Goal: Transaction & Acquisition: Purchase product/service

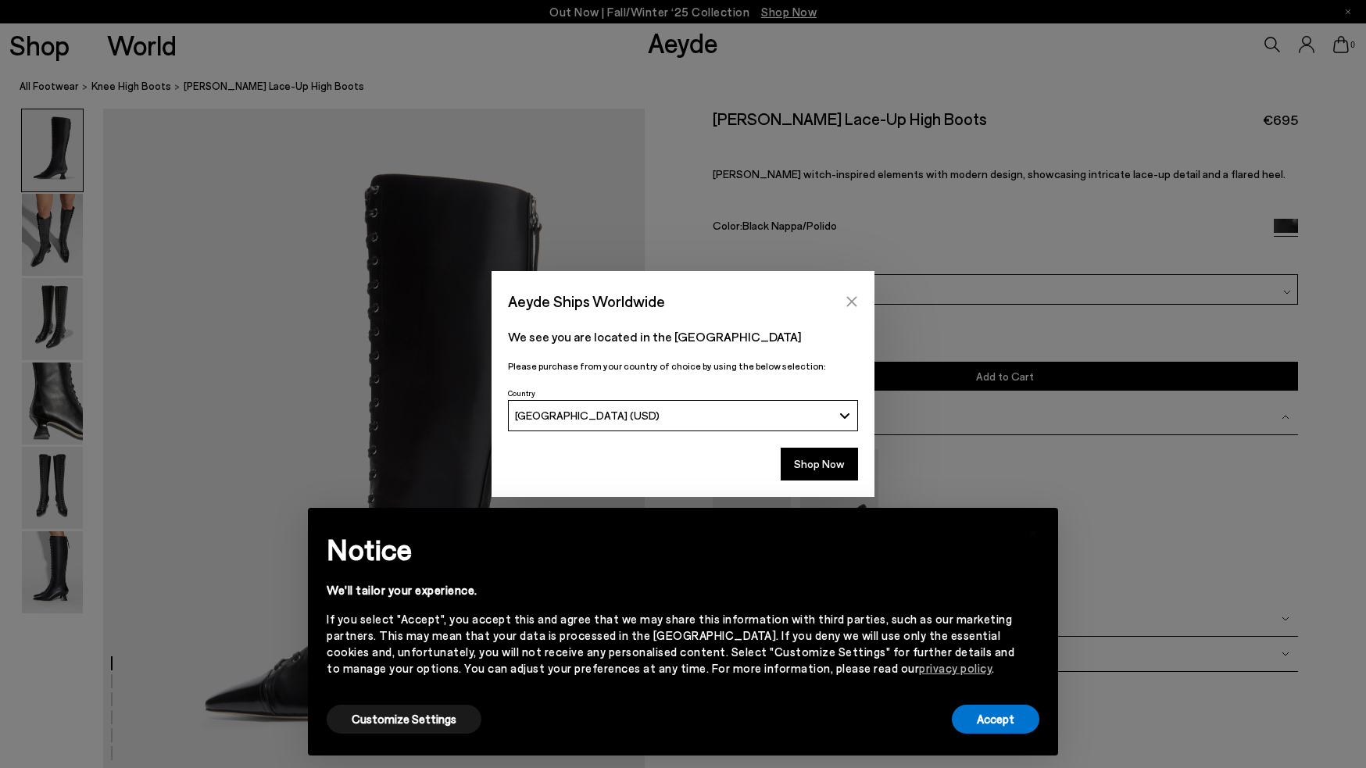
click at [846, 305] on icon "Close" at bounding box center [851, 301] width 12 height 12
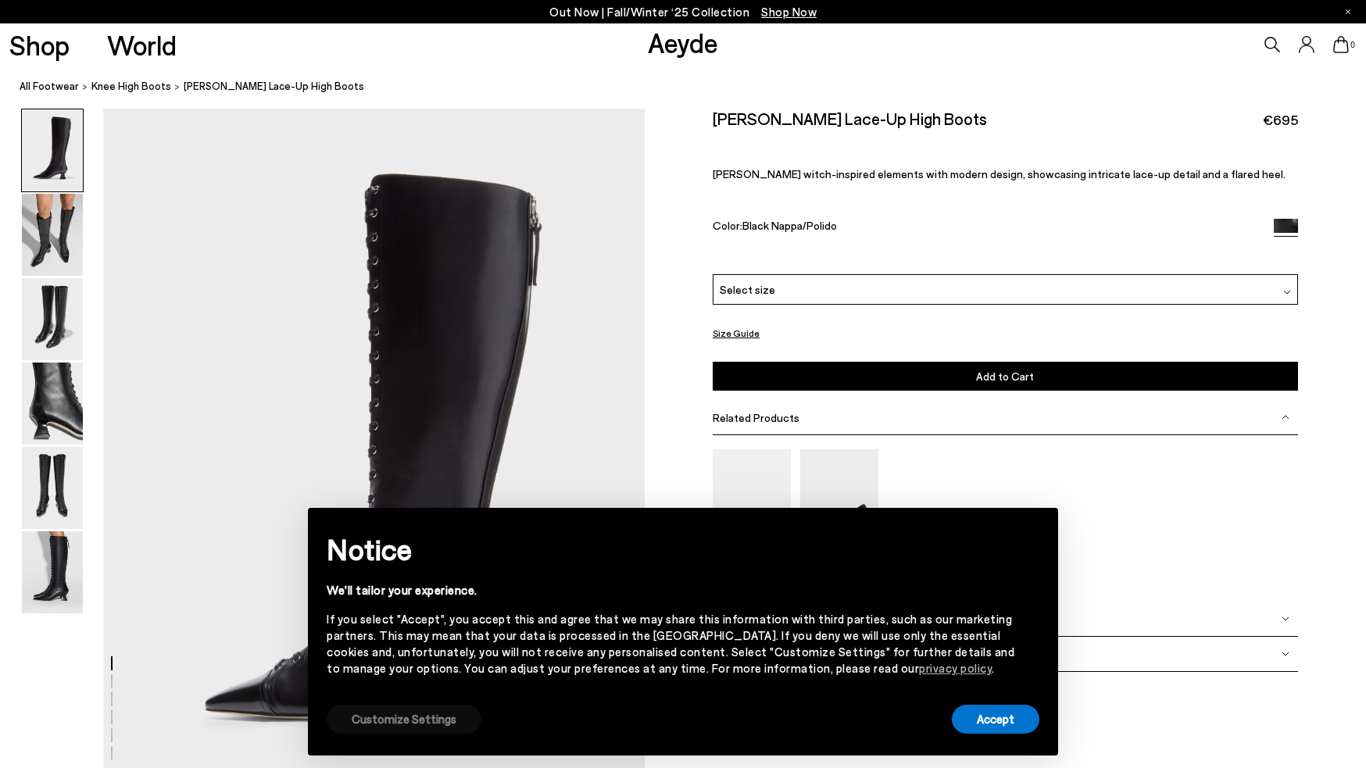
click at [398, 726] on button "Customize Settings" at bounding box center [404, 719] width 155 height 29
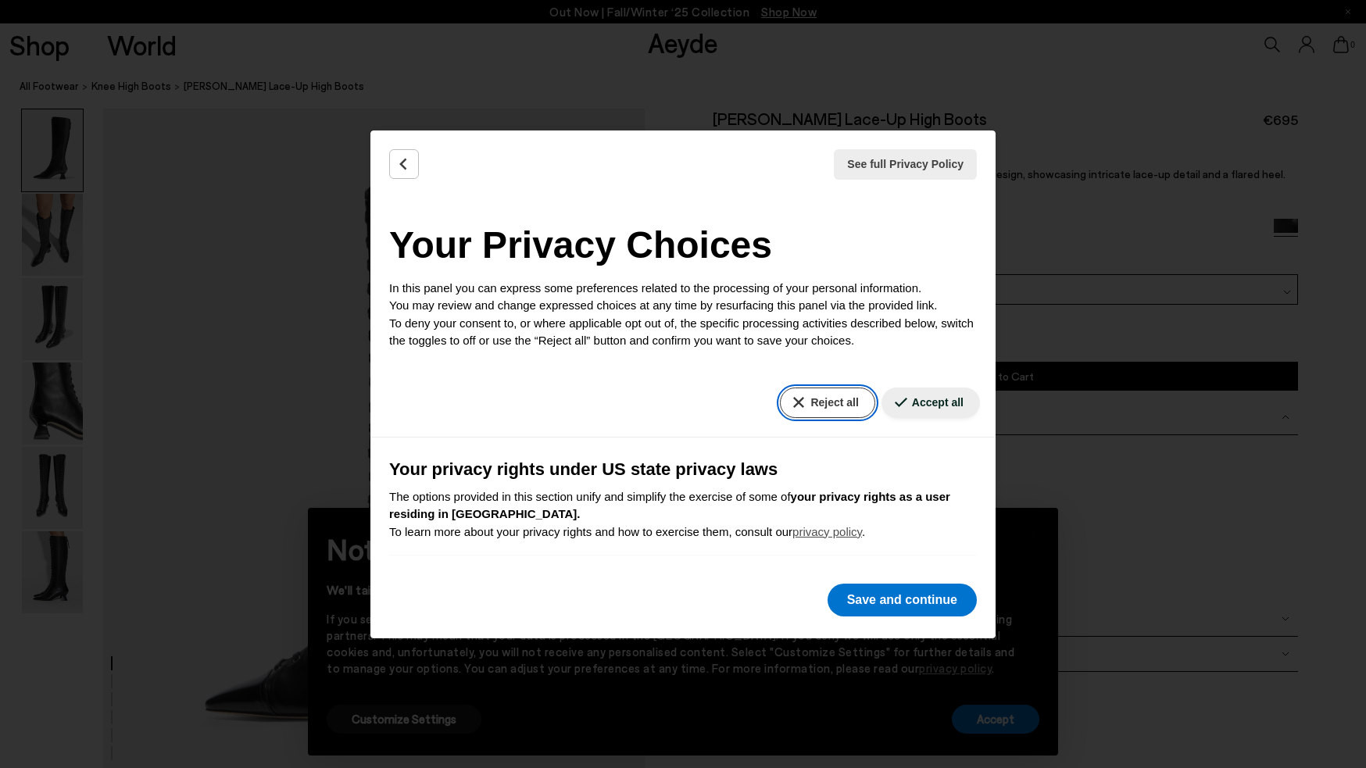
click at [841, 402] on button "Reject all" at bounding box center [827, 402] width 95 height 30
click at [878, 599] on button "Save and continue" at bounding box center [901, 600] width 149 height 33
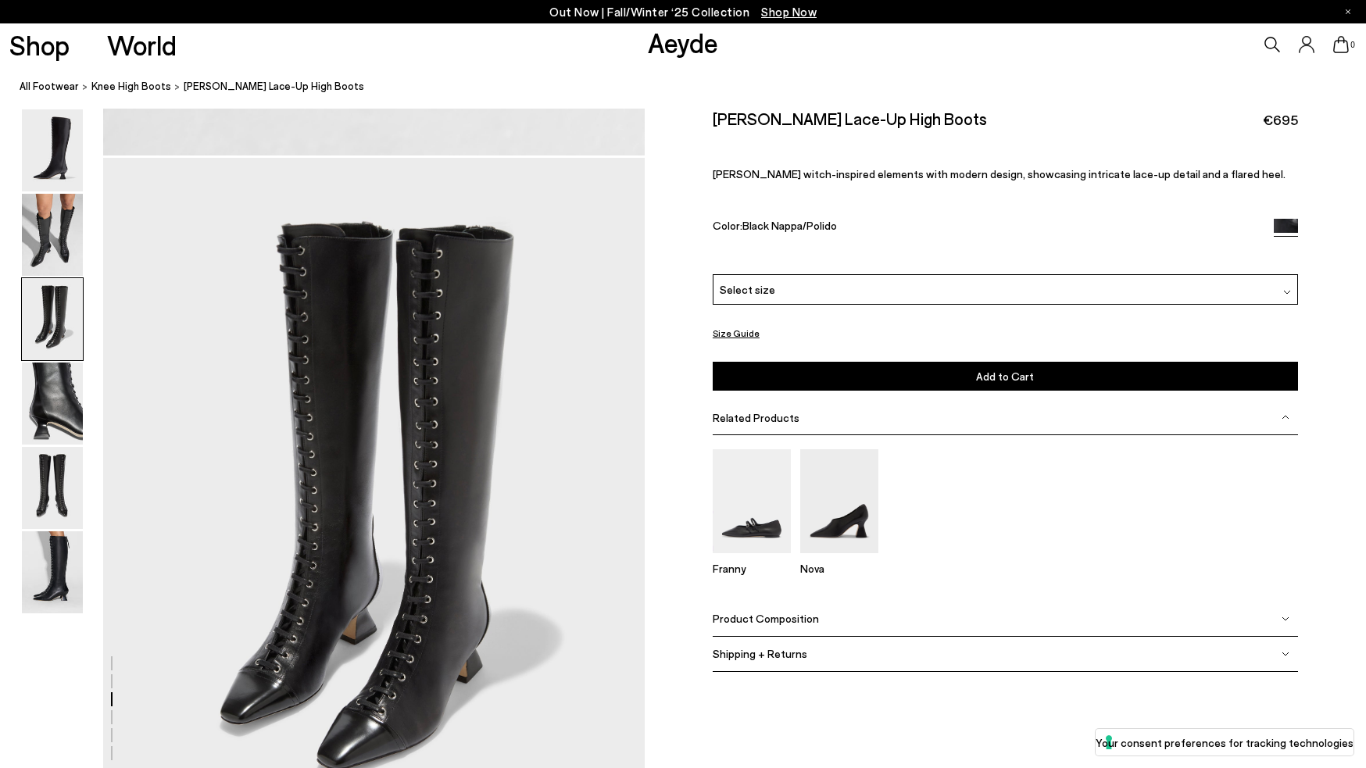
scroll to position [1368, 0]
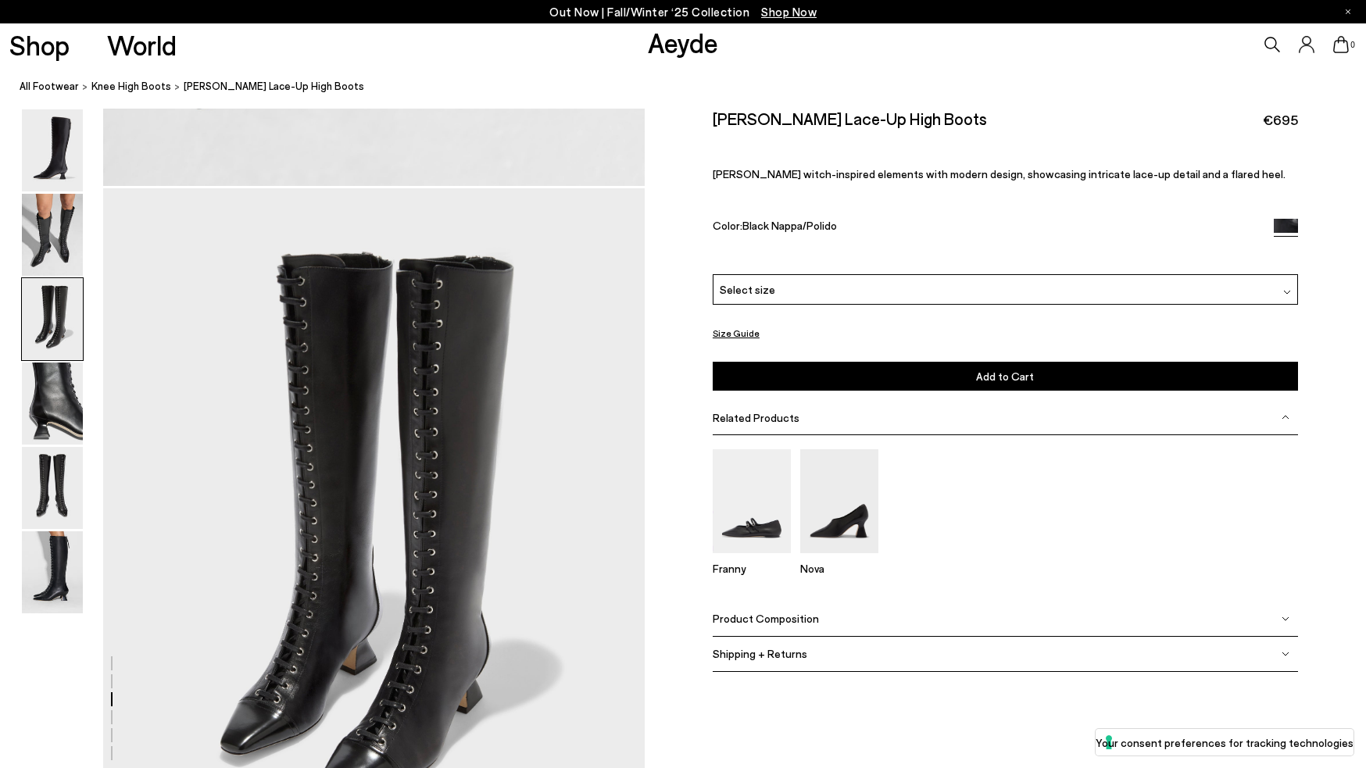
click at [662, 195] on div "Size Guide Shoes Belt Our shoes come in European sizing. The easiest way to mea…" at bounding box center [1004, 402] width 721 height 586
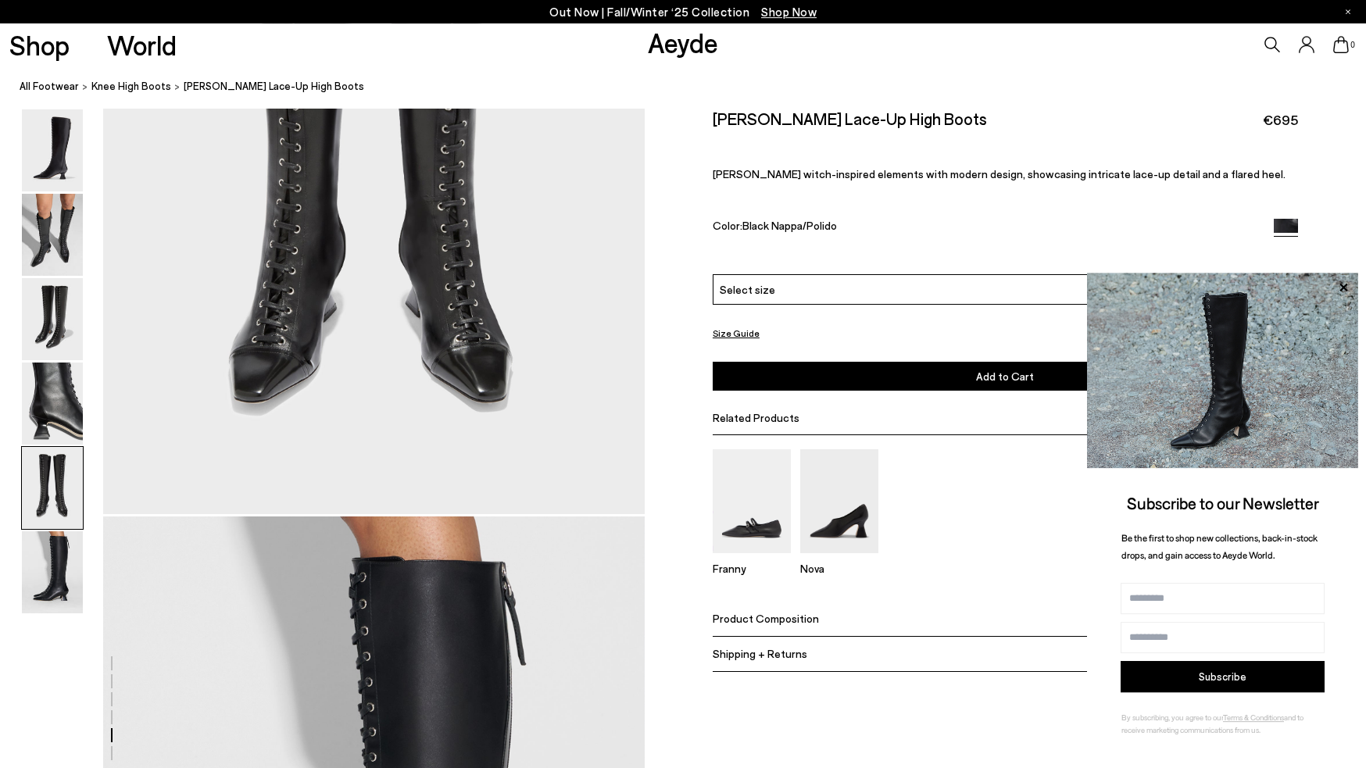
scroll to position [3172, 0]
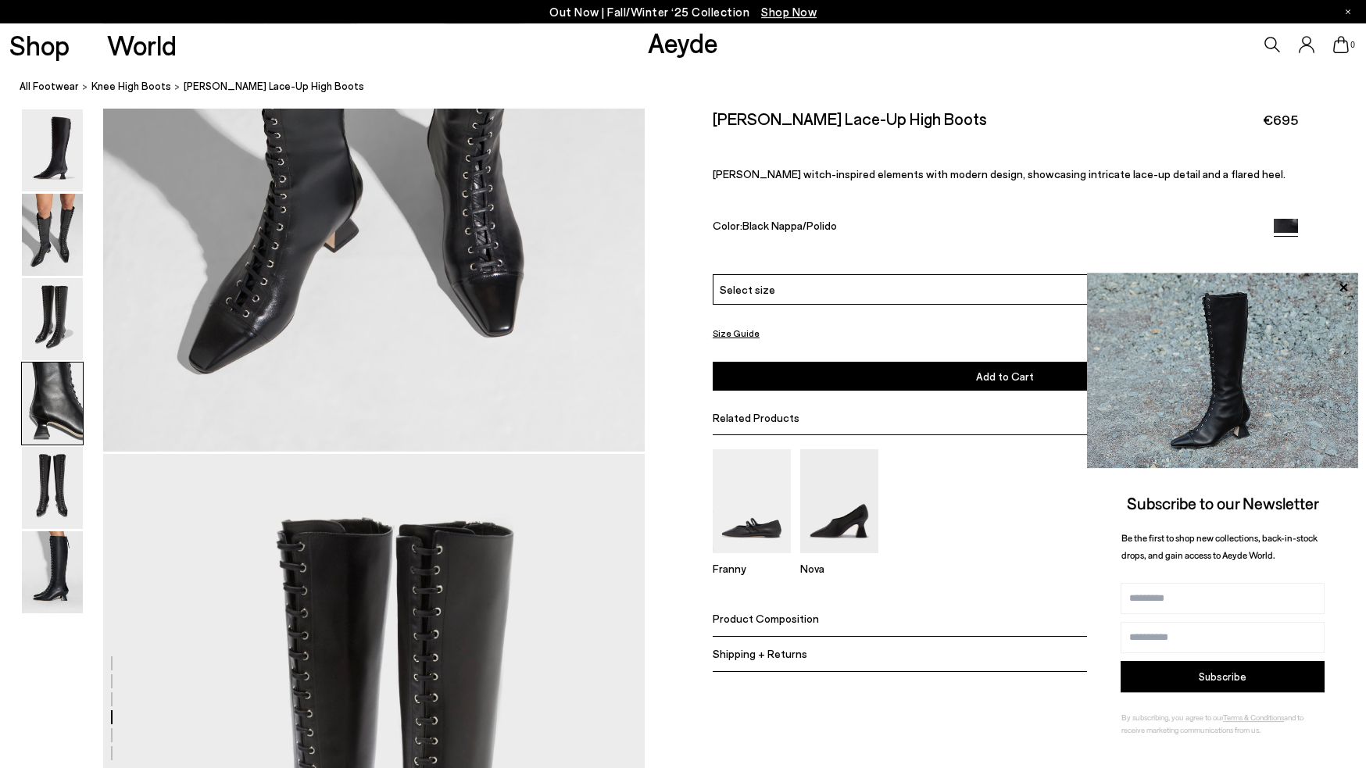
scroll to position [2656, 0]
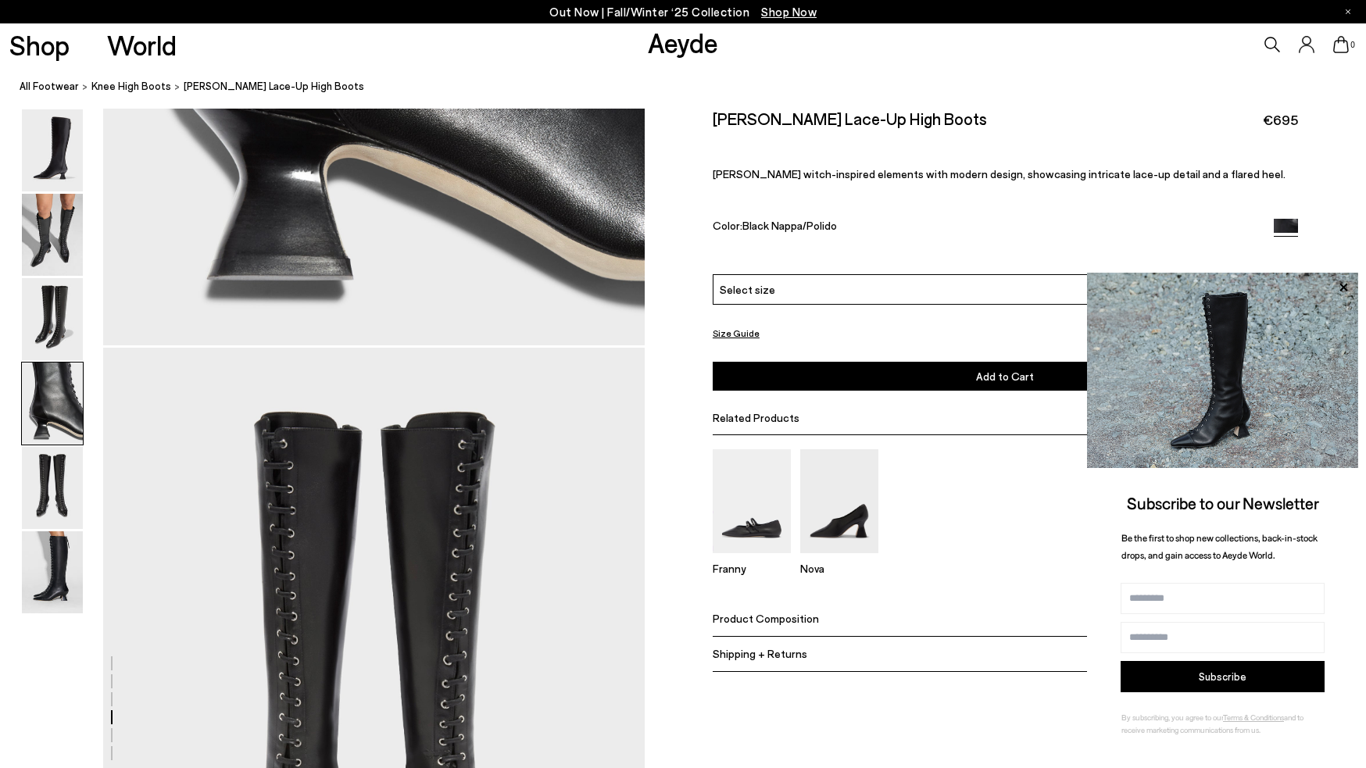
click at [1207, 200] on div "[PERSON_NAME] Lace-Up High Boots €695 [PERSON_NAME] witch-inspired elements wit…" at bounding box center [1004, 192] width 585 height 166
